Goal: Information Seeking & Learning: Learn about a topic

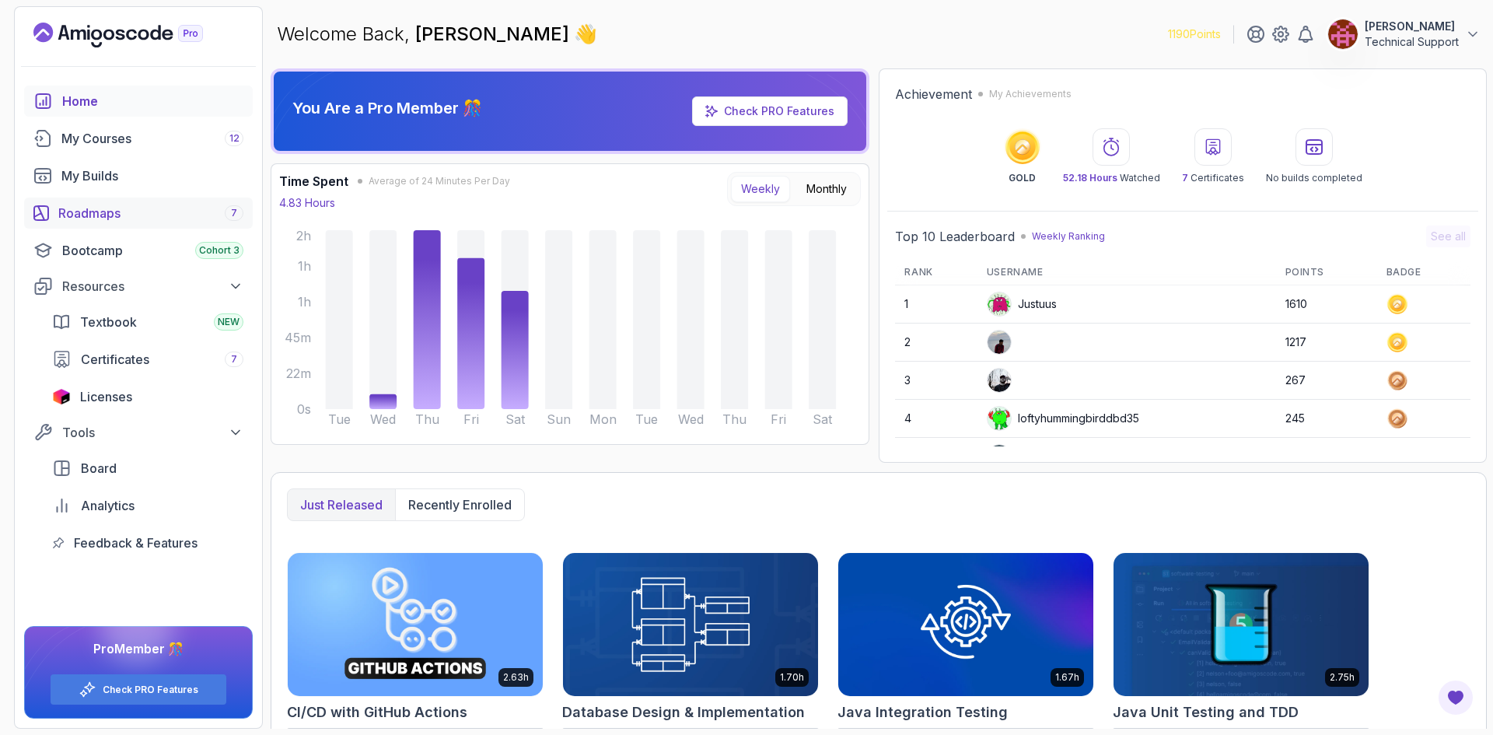
click at [135, 216] on div "Roadmaps 7" at bounding box center [150, 213] width 185 height 19
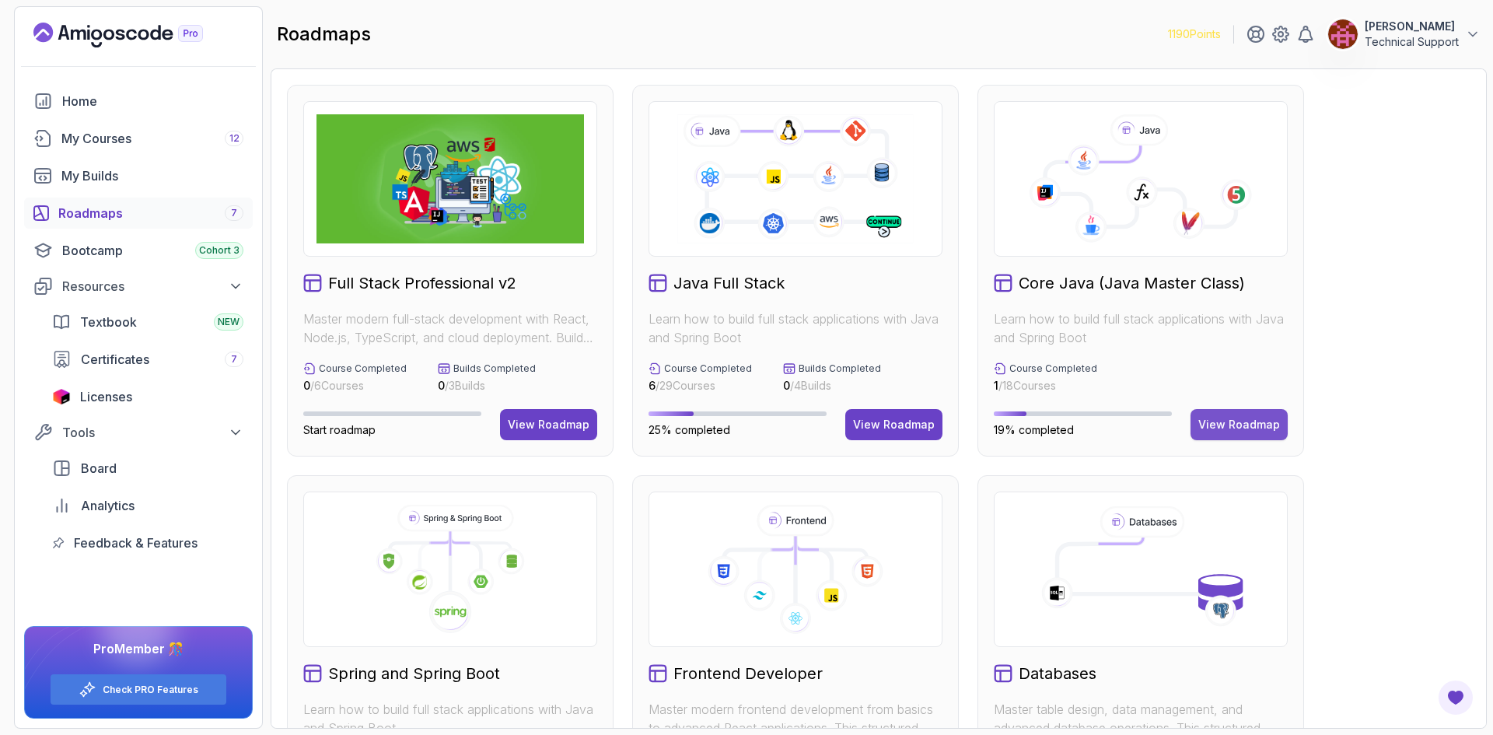
click at [1209, 419] on div "View Roadmap" at bounding box center [1239, 425] width 82 height 16
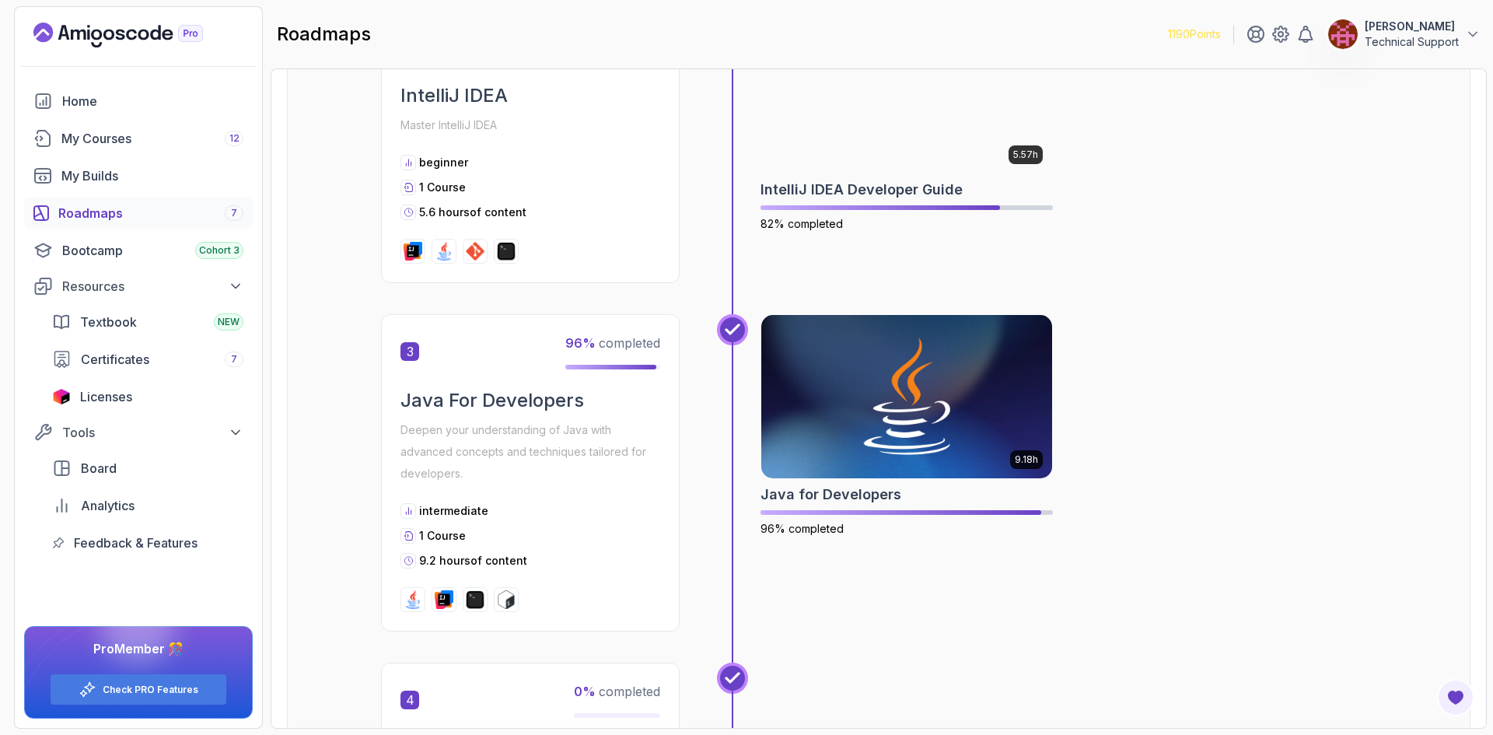
scroll to position [855, 0]
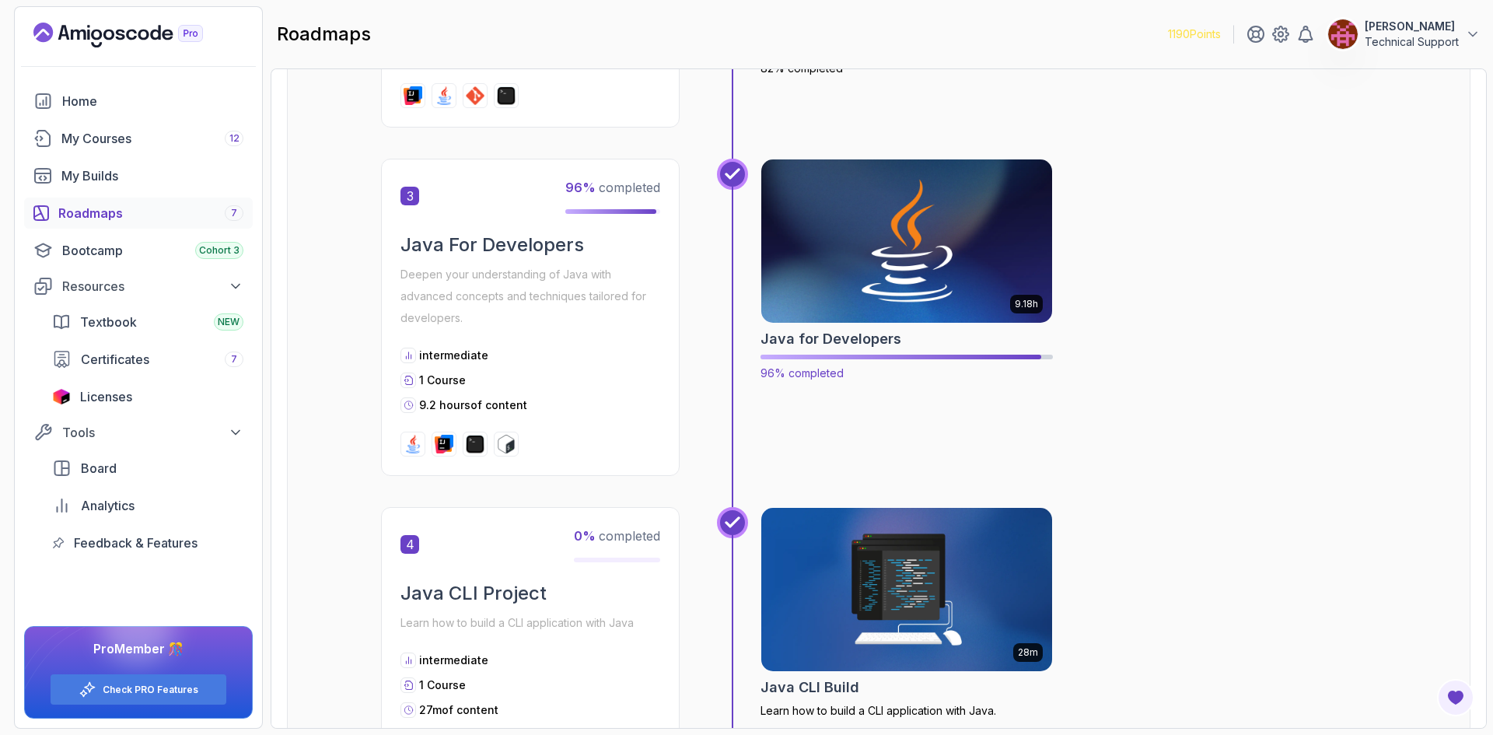
click at [947, 296] on img at bounding box center [907, 241] width 306 height 171
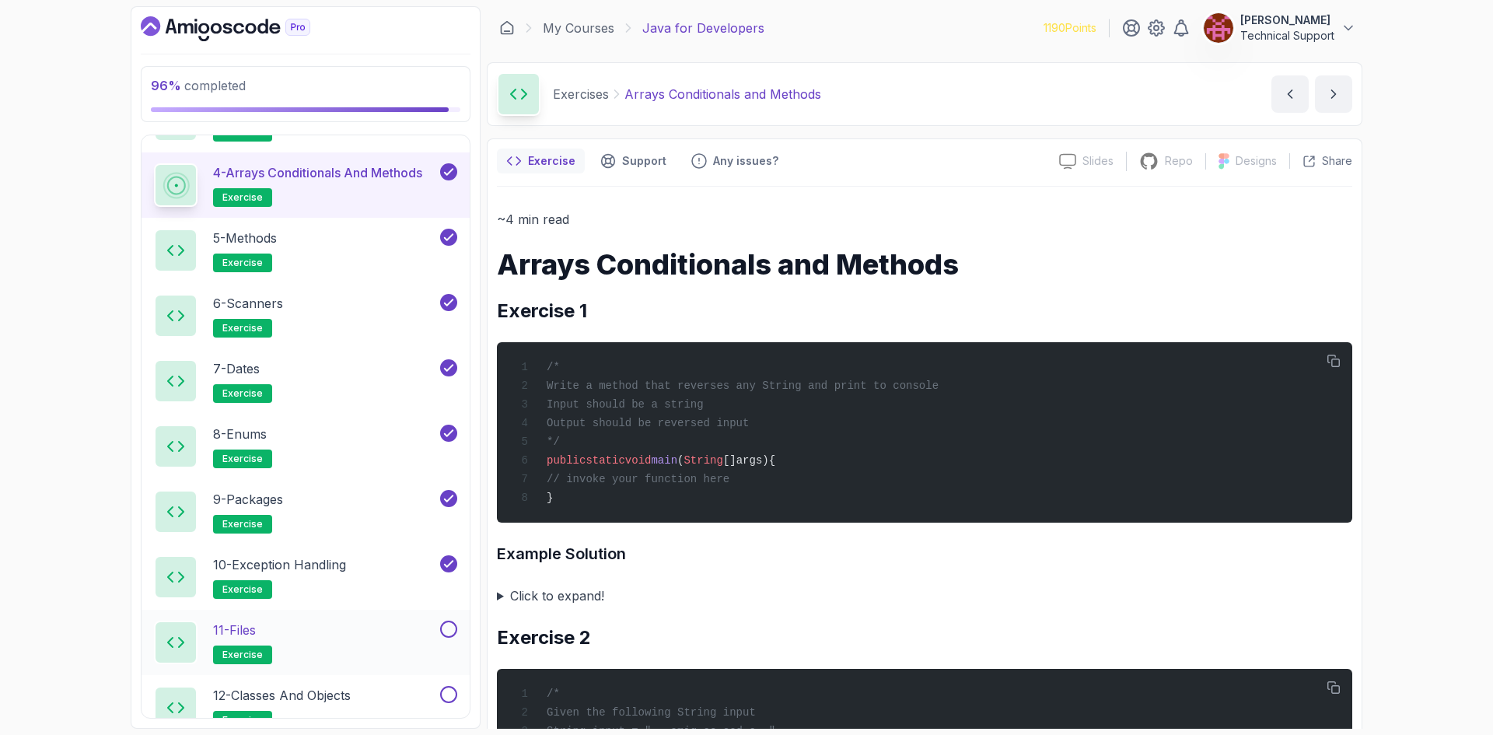
scroll to position [1226, 0]
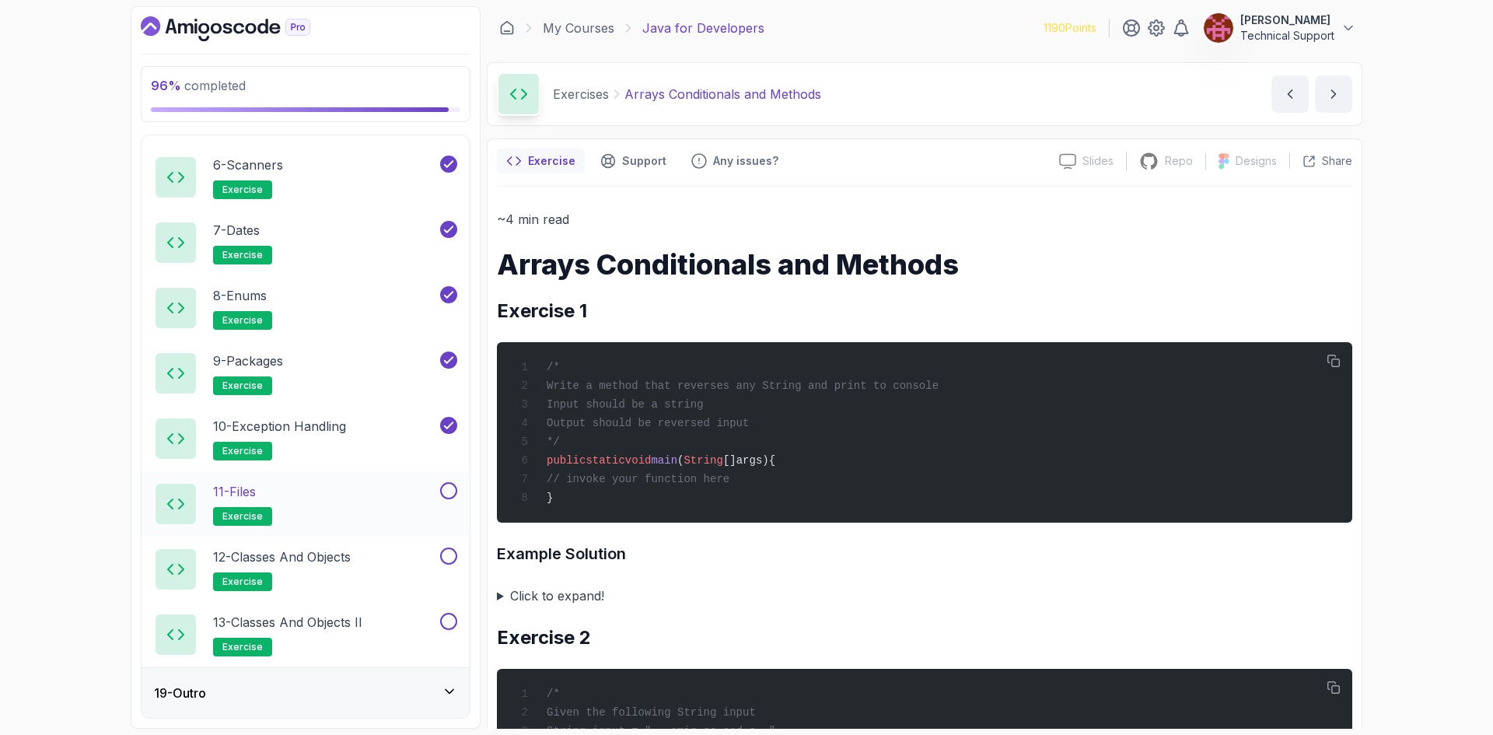
click at [376, 502] on div "11 - Files exercise" at bounding box center [295, 504] width 283 height 44
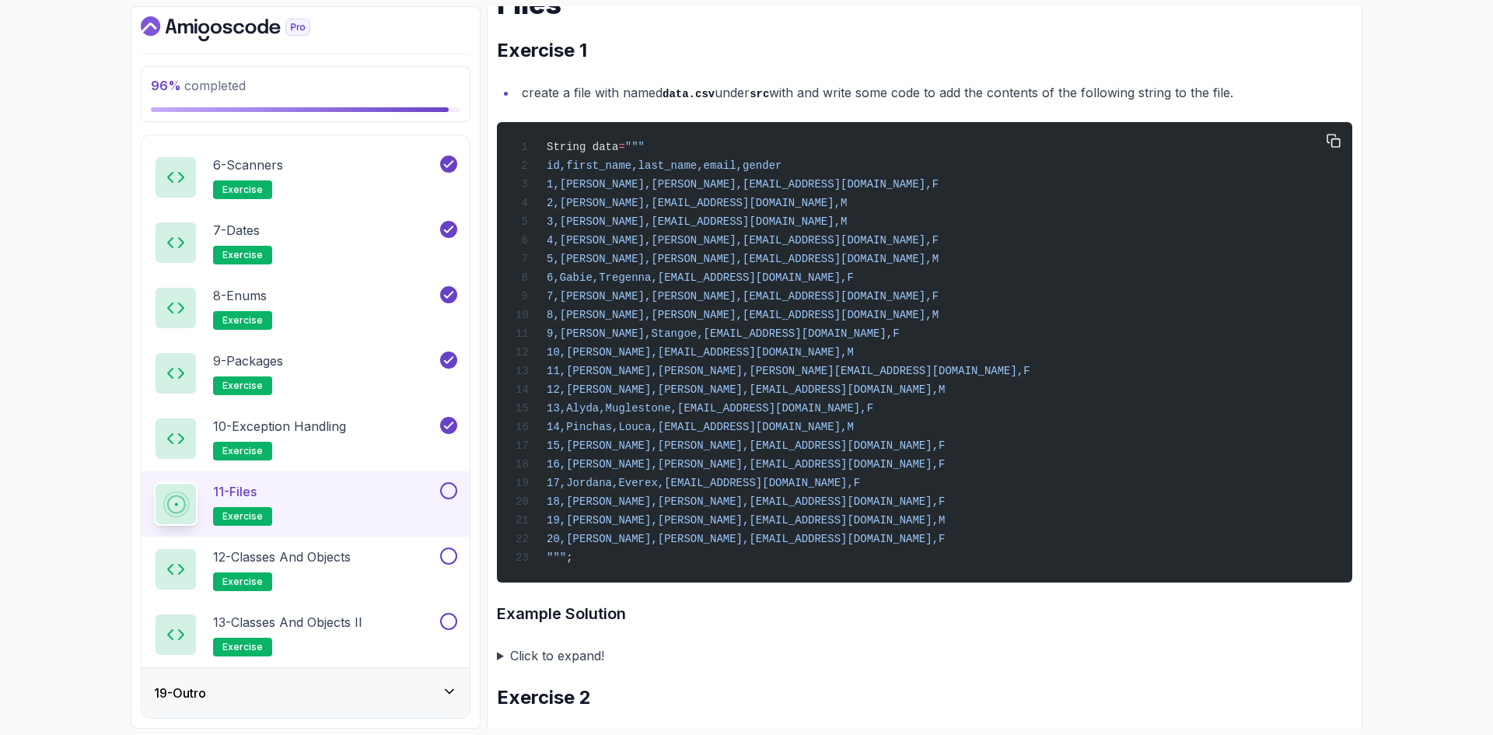
scroll to position [233, 0]
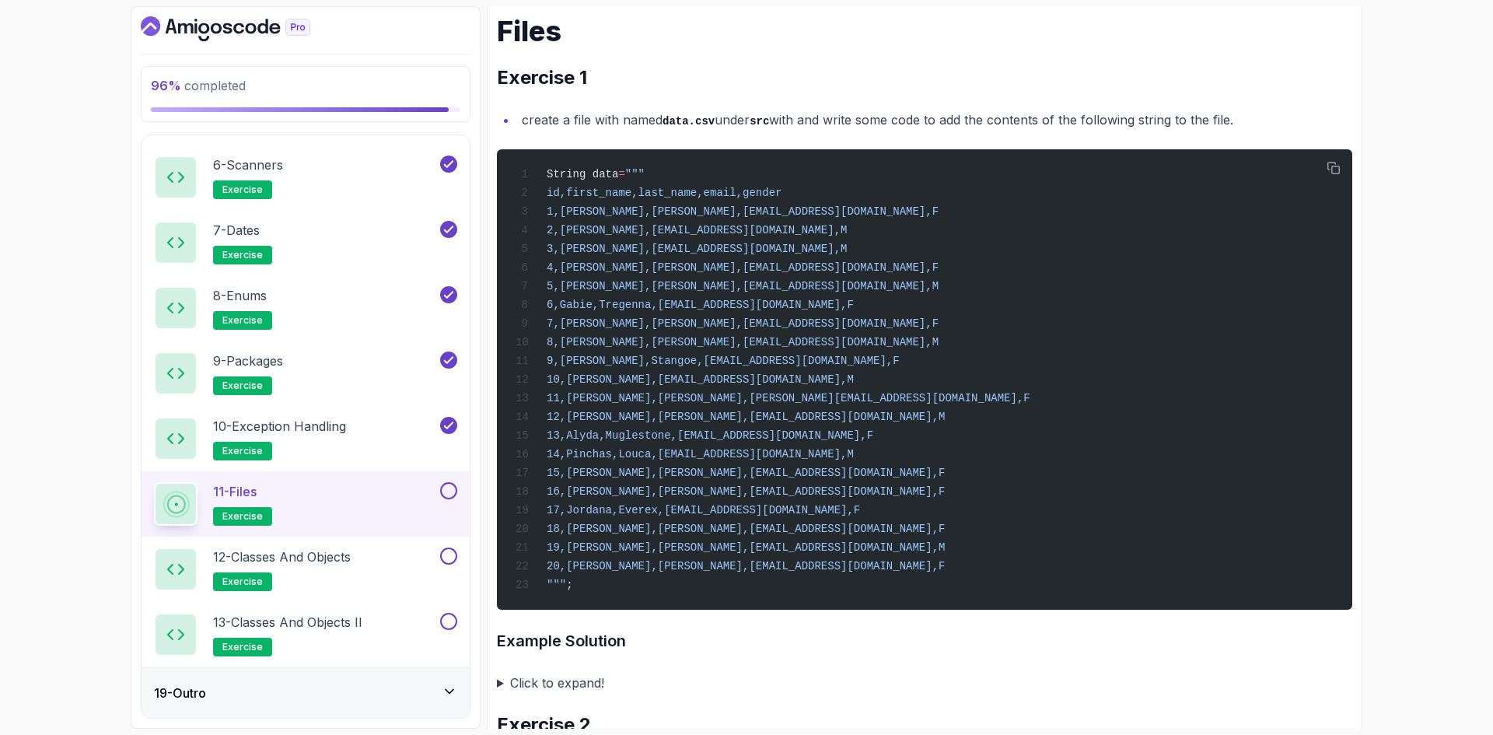
click at [1391, 310] on div "96 % completed 1 - Intro 2 - Loops 3 - If Statements 4 - Packages 5 - Access Mo…" at bounding box center [746, 367] width 1493 height 735
click at [687, 64] on div "~4 min read Files Exercise 1 create a file with named data.csv under src with a…" at bounding box center [924, 621] width 855 height 1293
click at [602, 42] on h1 "Files" at bounding box center [924, 31] width 855 height 31
